Goal: Task Accomplishment & Management: Manage account settings

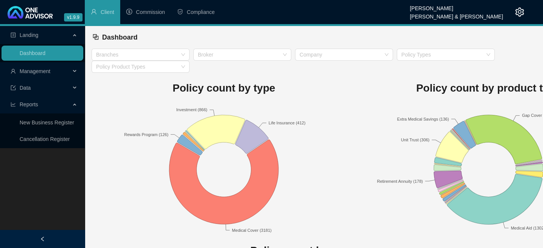
click at [45, 68] on span "Management" at bounding box center [35, 71] width 31 height 6
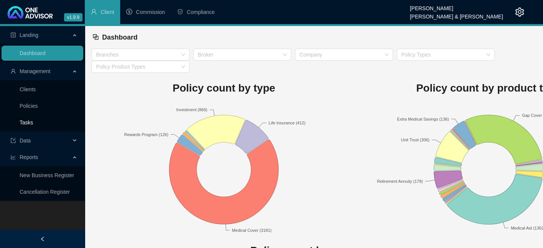
click at [29, 121] on link "Tasks" at bounding box center [27, 123] width 14 height 6
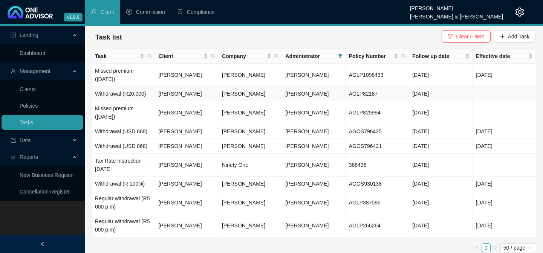
click at [168, 101] on td "[PERSON_NAME]" at bounding box center [186, 94] width 63 height 15
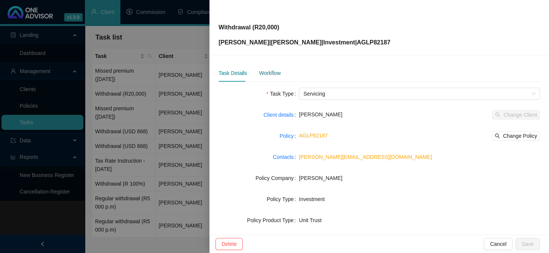
click at [271, 72] on div "Workflow" at bounding box center [269, 73] width 21 height 8
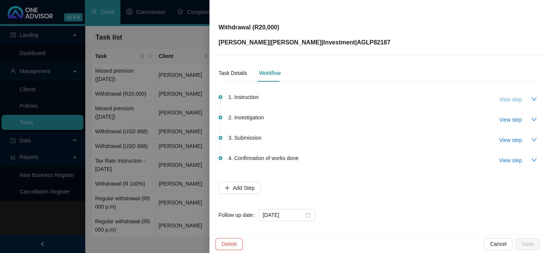
click at [499, 99] on span "View step" at bounding box center [510, 99] width 23 height 8
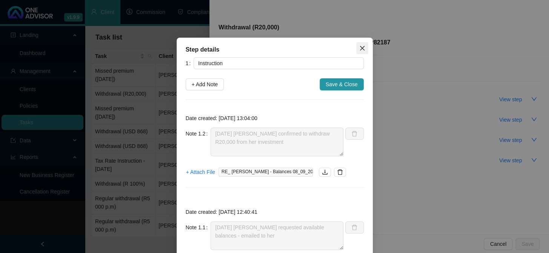
click at [358, 45] on button "Close" at bounding box center [362, 48] width 12 height 12
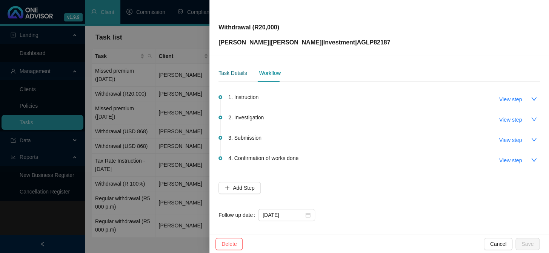
click at [232, 69] on div "Task Details" at bounding box center [232, 73] width 28 height 8
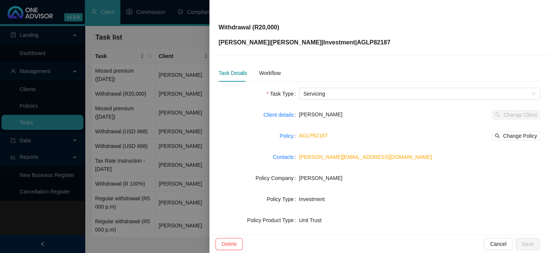
scroll to position [115, 0]
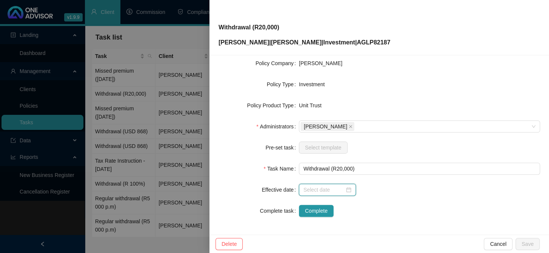
click at [305, 190] on input at bounding box center [323, 190] width 41 height 8
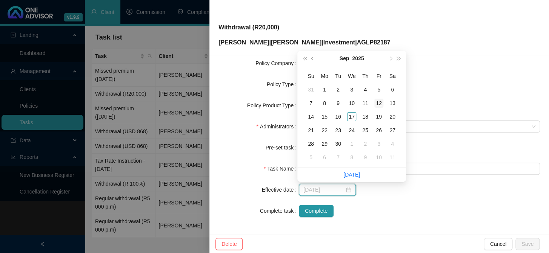
type input "[DATE]"
click at [378, 102] on div "12" at bounding box center [378, 103] width 9 height 9
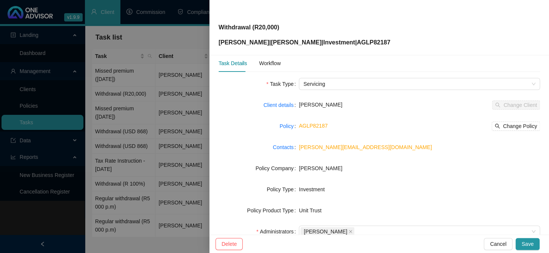
scroll to position [0, 0]
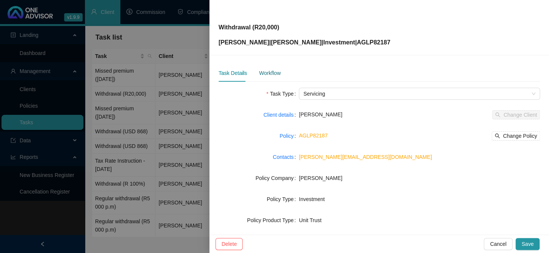
click at [270, 72] on div "Workflow" at bounding box center [269, 73] width 21 height 8
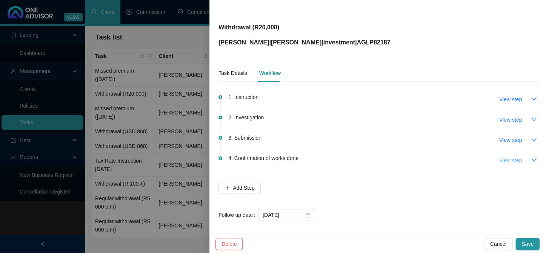
click at [499, 161] on span "View step" at bounding box center [510, 161] width 23 height 8
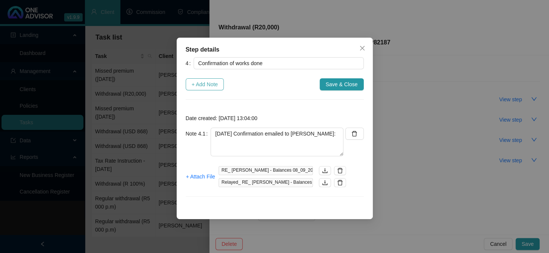
click at [208, 84] on span "+ Add Note" at bounding box center [205, 84] width 26 height 8
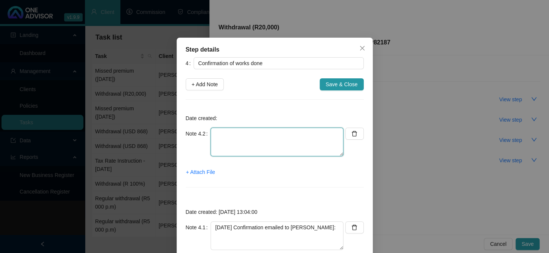
click at [242, 130] on textarea at bounding box center [276, 142] width 133 height 29
type textarea "[DATE] Complete email from [PERSON_NAME]"
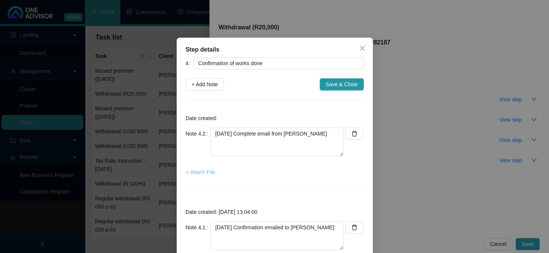
click at [195, 170] on span "+ Attach File" at bounding box center [200, 172] width 29 height 8
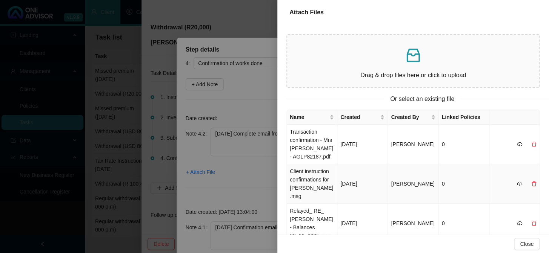
click at [307, 184] on td "Client instruction confirmations for [PERSON_NAME].msg" at bounding box center [312, 184] width 51 height 40
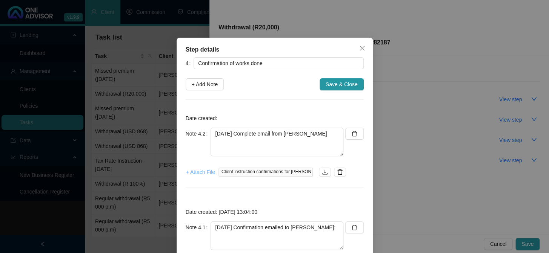
click at [196, 172] on span "+ Attach File" at bounding box center [200, 172] width 29 height 8
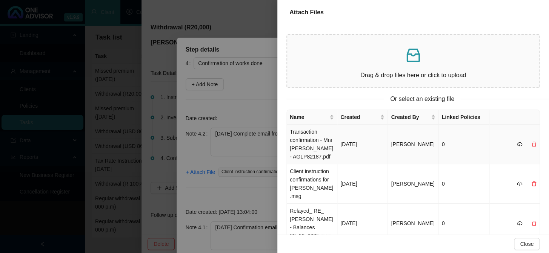
click at [302, 147] on td "Transaction confirmation - Mrs [PERSON_NAME] - AGLP82187.pdf" at bounding box center [312, 145] width 51 height 40
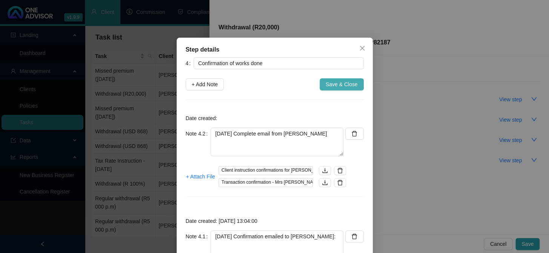
click at [335, 84] on span "Save & Close" at bounding box center [341, 84] width 32 height 8
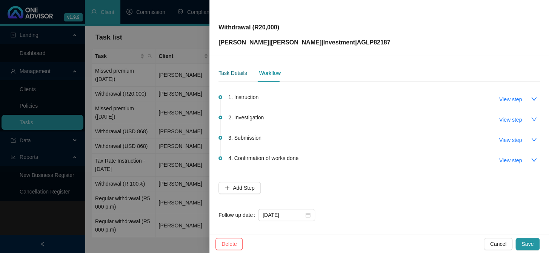
click at [236, 75] on div "Task Details" at bounding box center [232, 73] width 28 height 8
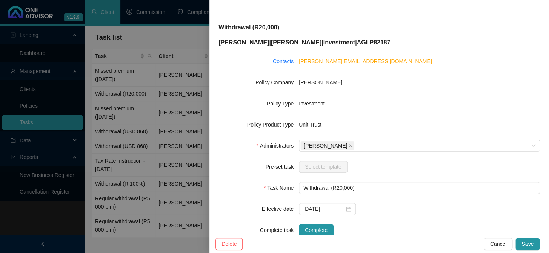
scroll to position [115, 0]
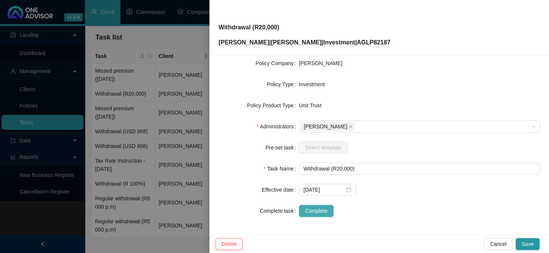
click at [319, 212] on span "Complete" at bounding box center [316, 211] width 23 height 8
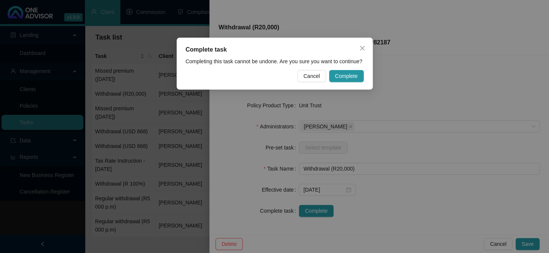
click at [315, 77] on span "Cancel" at bounding box center [311, 76] width 17 height 8
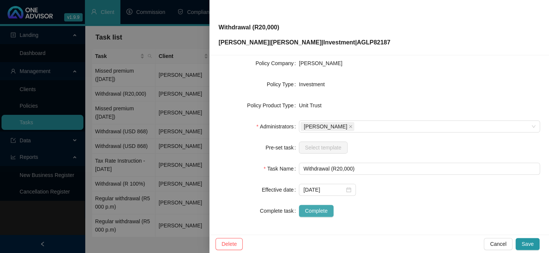
click at [321, 208] on span "Complete" at bounding box center [316, 211] width 23 height 8
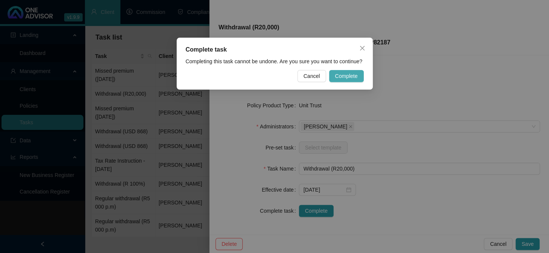
click at [352, 77] on span "Complete" at bounding box center [346, 76] width 23 height 8
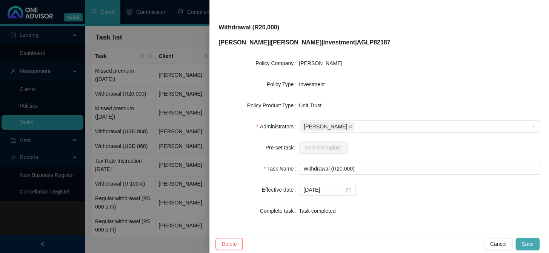
click at [525, 247] on span "Save" at bounding box center [527, 244] width 12 height 8
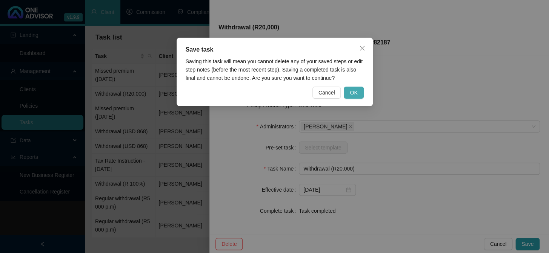
click at [358, 95] on button "OK" at bounding box center [354, 93] width 20 height 12
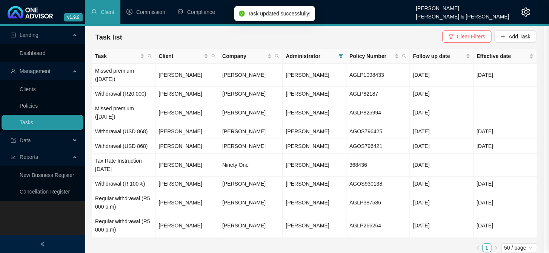
scroll to position [106, 0]
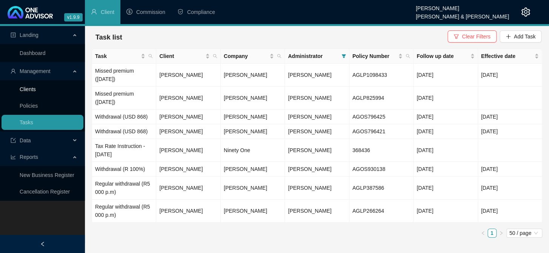
click at [34, 92] on link "Clients" at bounding box center [28, 89] width 16 height 6
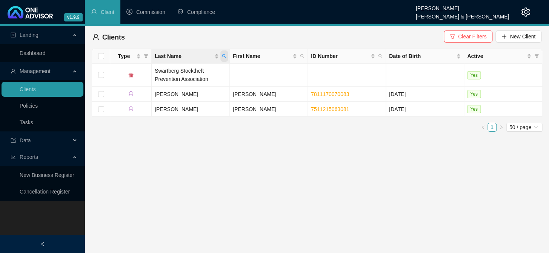
click at [223, 56] on icon "search" at bounding box center [224, 56] width 5 height 5
type input "von waldenburg"
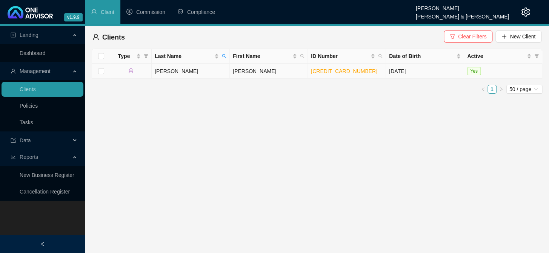
click at [177, 72] on td "[PERSON_NAME]" at bounding box center [191, 71] width 78 height 15
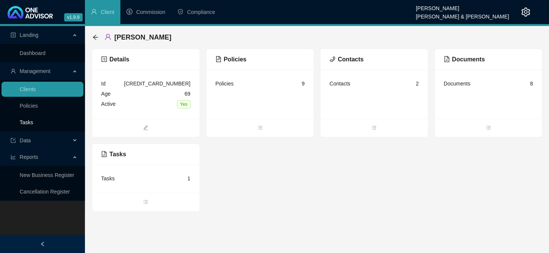
click at [30, 120] on link "Tasks" at bounding box center [27, 123] width 14 height 6
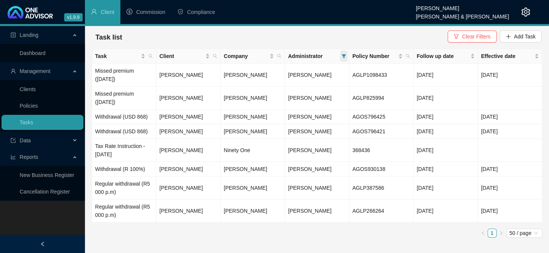
click at [343, 55] on icon "filter" at bounding box center [343, 56] width 4 height 4
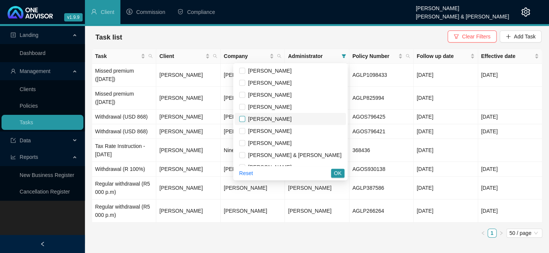
click at [245, 120] on input "checkbox" at bounding box center [242, 119] width 6 height 6
checkbox input "true"
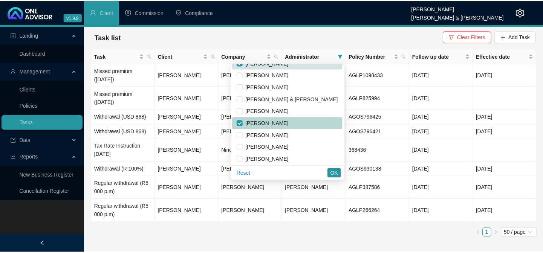
scroll to position [57, 0]
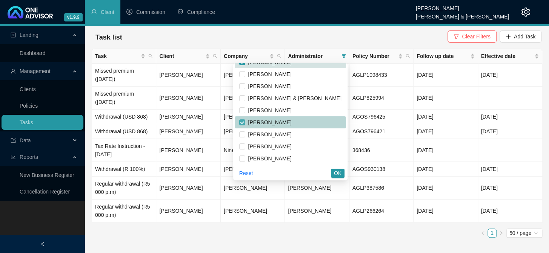
click at [245, 121] on input "checkbox" at bounding box center [242, 123] width 6 height 6
checkbox input "false"
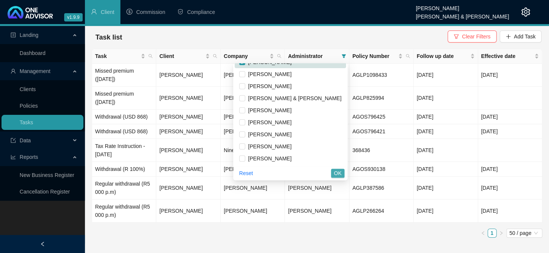
click at [337, 171] on span "OK" at bounding box center [338, 173] width 8 height 8
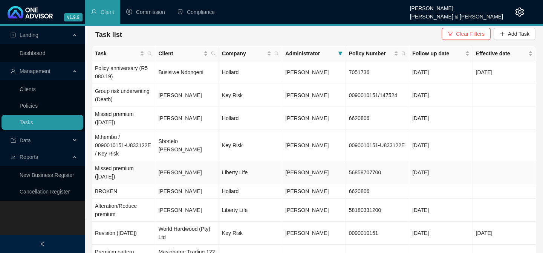
scroll to position [0, 0]
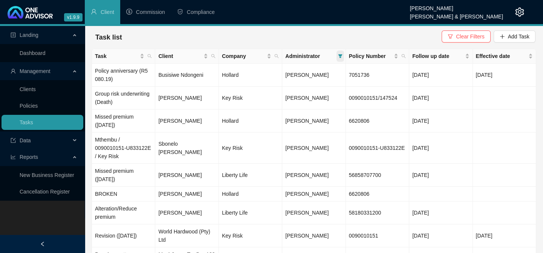
click at [341, 56] on icon "filter" at bounding box center [340, 56] width 4 height 4
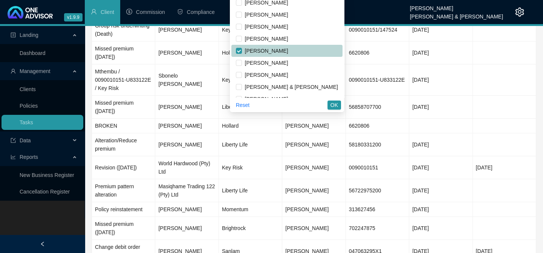
click at [273, 51] on span "[PERSON_NAME]" at bounding box center [265, 51] width 46 height 6
checkbox input "false"
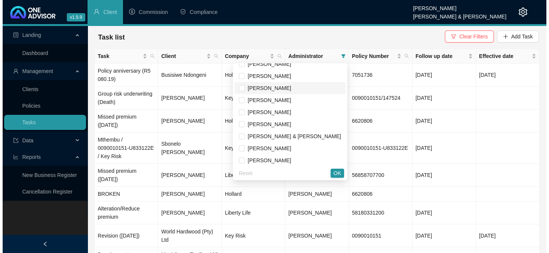
scroll to position [57, 0]
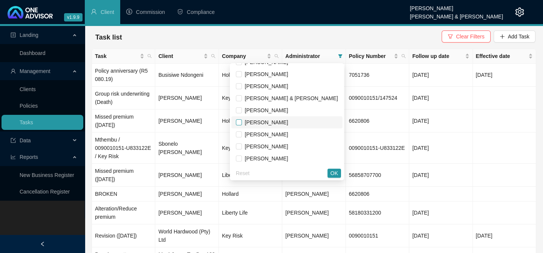
click at [242, 122] on input "checkbox" at bounding box center [239, 123] width 6 height 6
checkbox input "true"
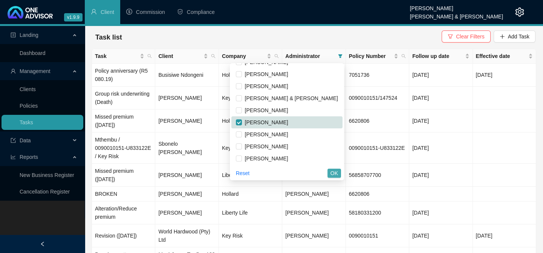
click at [338, 173] on span "OK" at bounding box center [335, 173] width 8 height 8
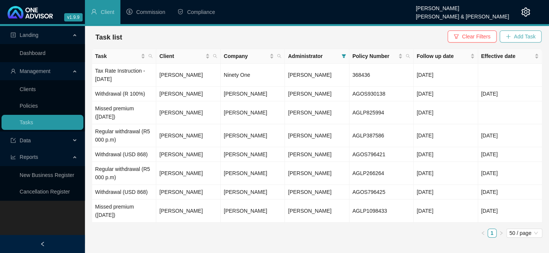
click at [523, 37] on span "Add Task" at bounding box center [524, 36] width 21 height 8
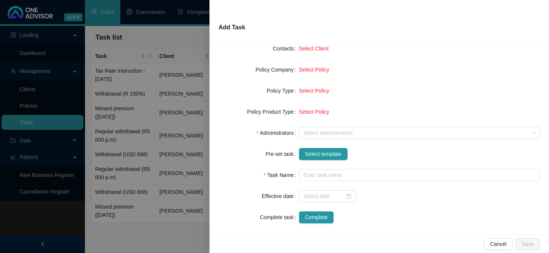
scroll to position [103, 0]
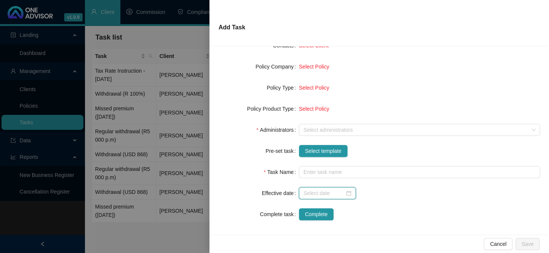
click at [307, 194] on input at bounding box center [323, 193] width 41 height 8
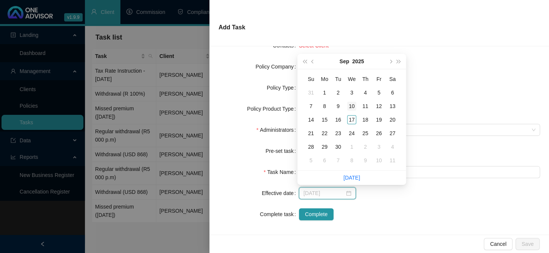
type input "[DATE]"
click at [351, 109] on div "10" at bounding box center [351, 106] width 9 height 9
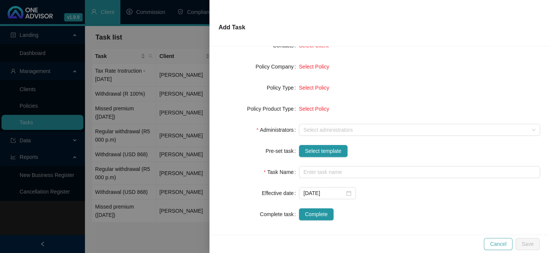
click at [496, 244] on span "Cancel" at bounding box center [498, 244] width 17 height 8
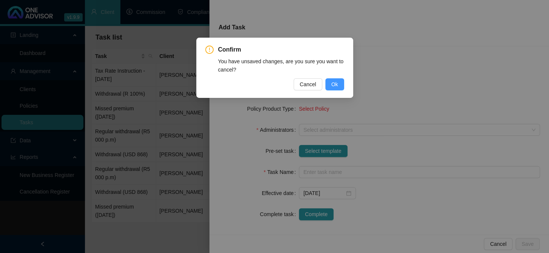
click at [341, 83] on button "Ok" at bounding box center [334, 84] width 19 height 12
